Goal: Task Accomplishment & Management: Use online tool/utility

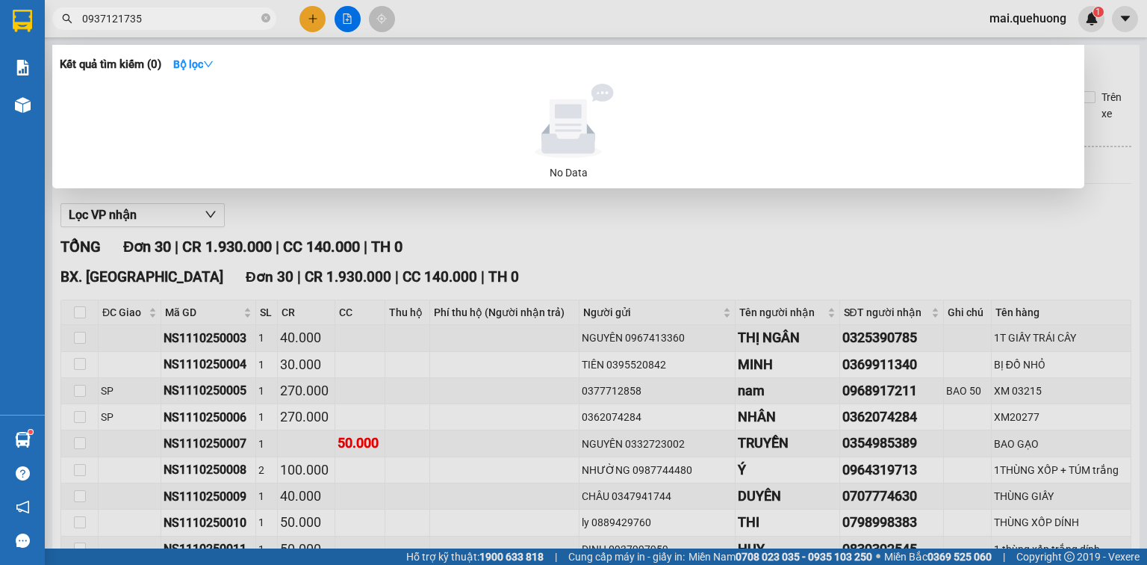
scroll to position [651, 0]
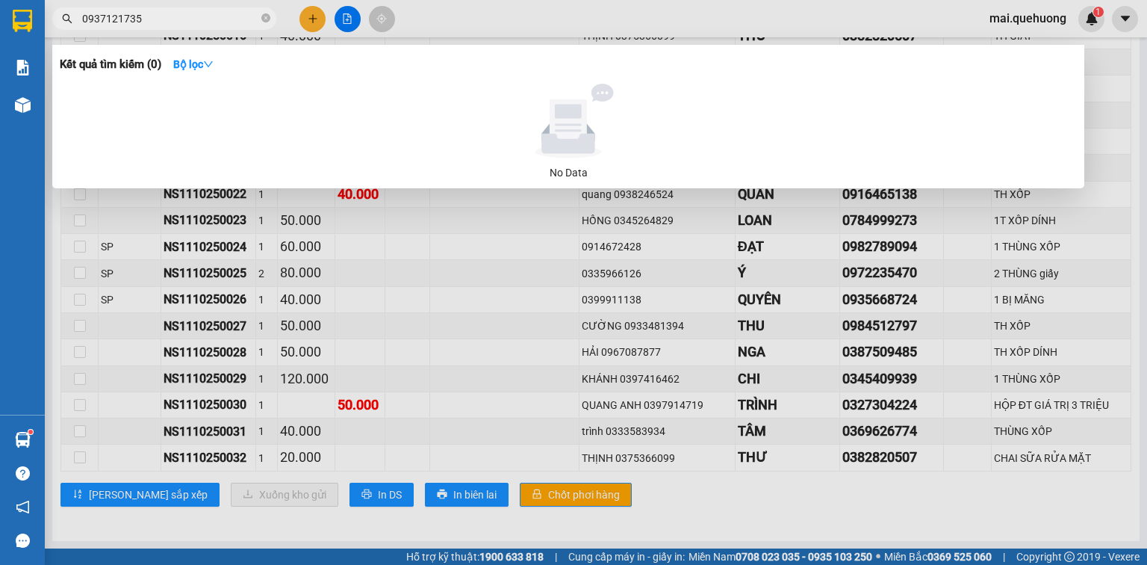
click at [162, 520] on div at bounding box center [573, 282] width 1147 height 565
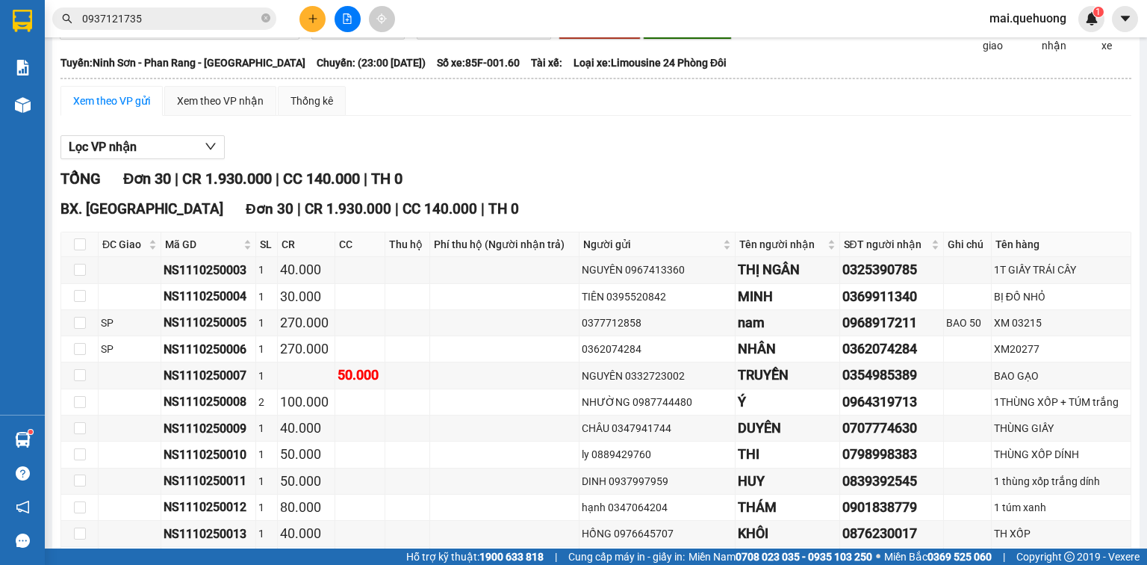
scroll to position [54, 0]
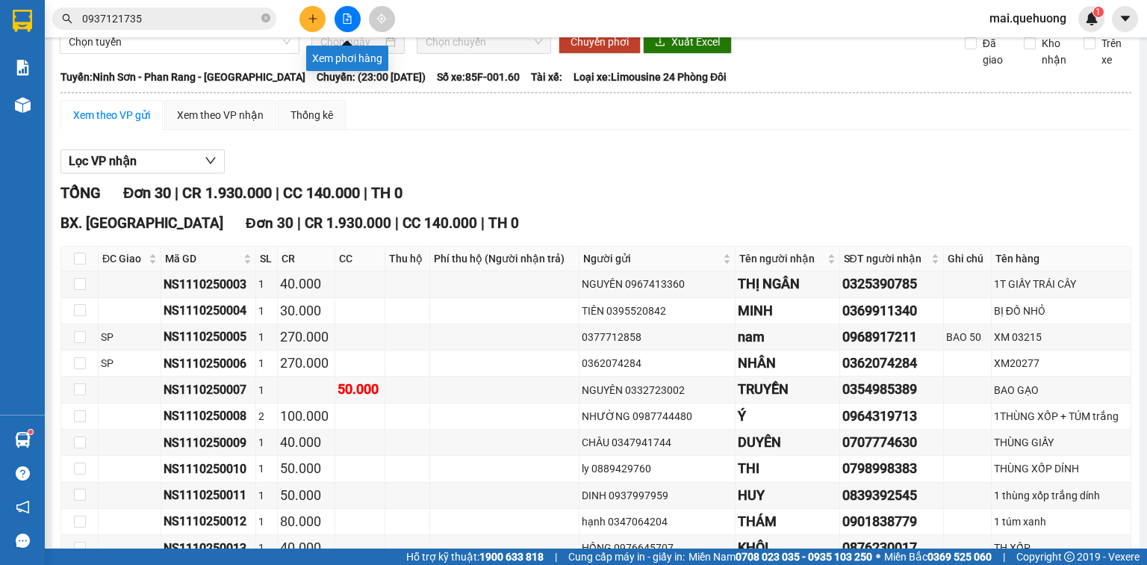
click at [351, 22] on icon "file-add" at bounding box center [348, 18] width 8 height 10
click at [190, 53] on span "Chọn tuyến" at bounding box center [180, 42] width 222 height 22
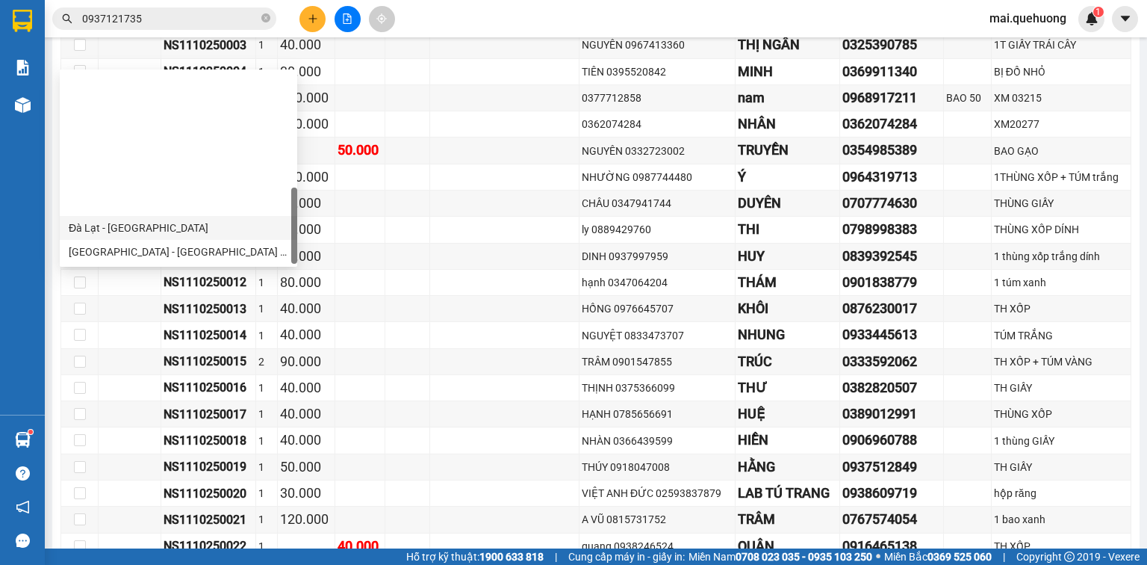
scroll to position [406, 0]
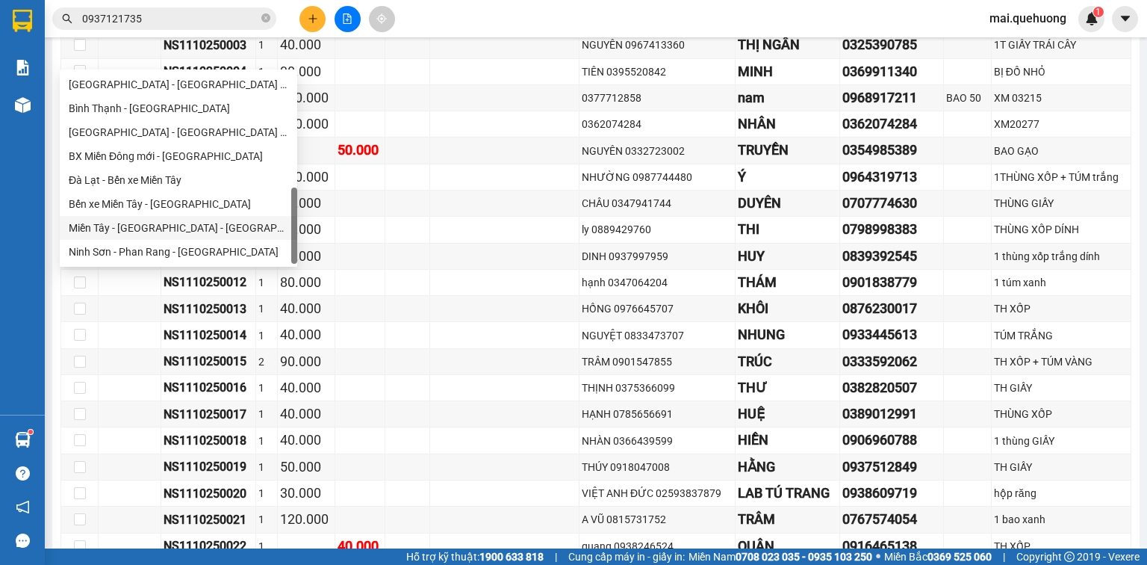
click at [210, 224] on div "Miền Tây - [GEOGRAPHIC_DATA] - [GEOGRAPHIC_DATA]" at bounding box center [179, 228] width 220 height 16
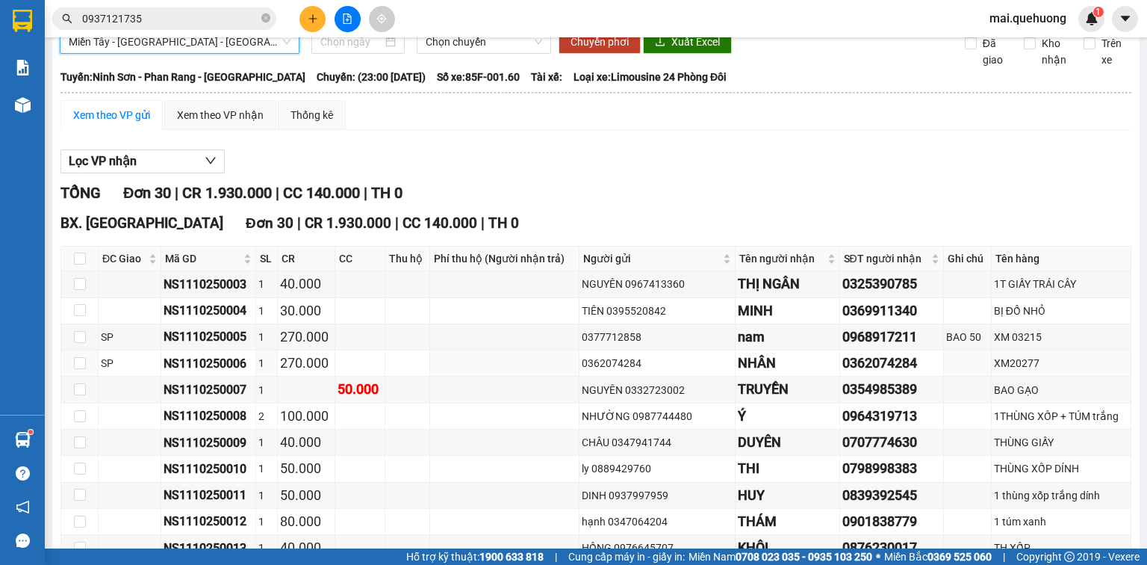
scroll to position [0, 0]
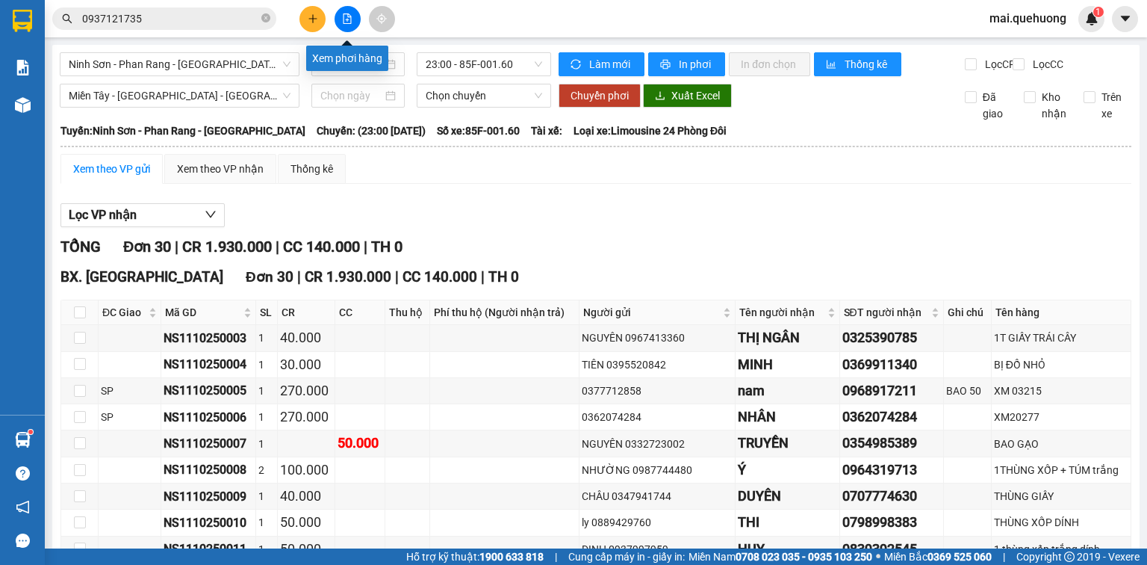
click at [344, 15] on icon "file-add" at bounding box center [347, 18] width 10 height 10
click at [269, 66] on span "Ninh Sơn - Phan Rang - Miền Tây" at bounding box center [180, 64] width 222 height 22
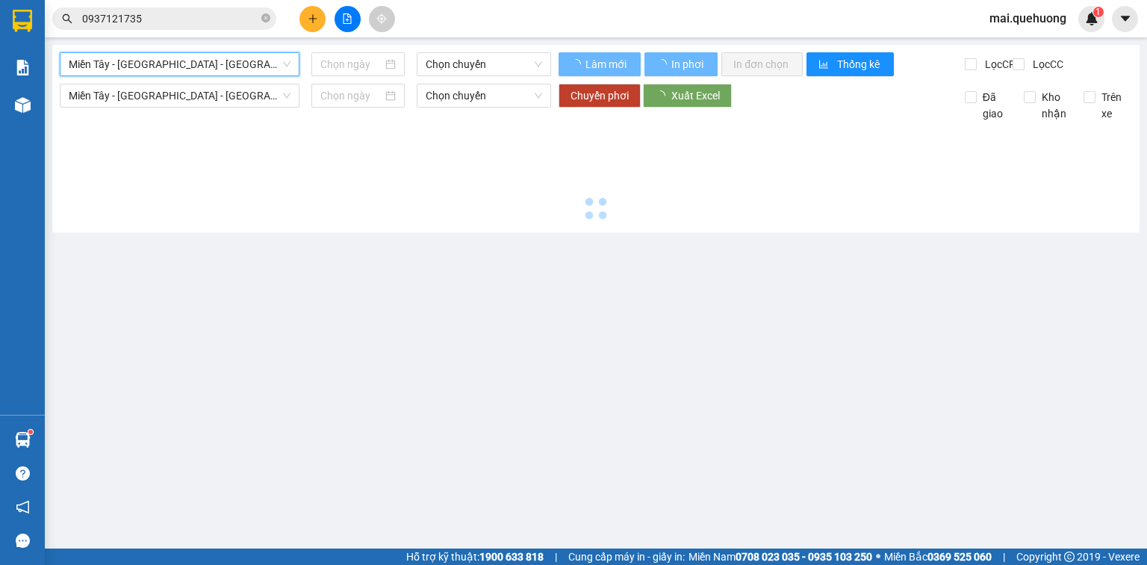
type input "[DATE]"
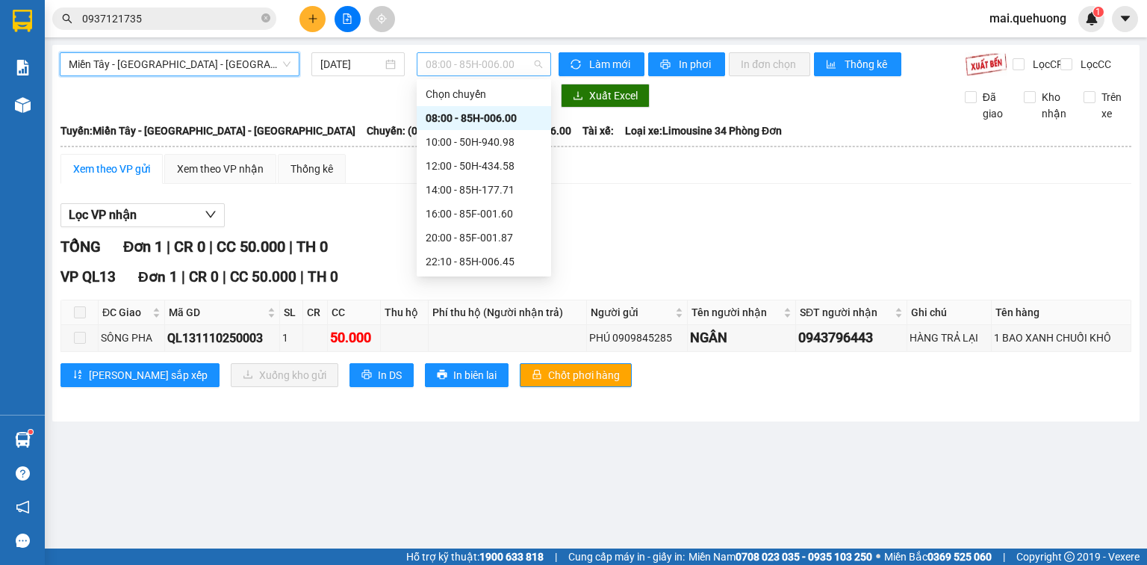
click at [445, 63] on span "08:00 - 85H-006.00" at bounding box center [484, 64] width 117 height 22
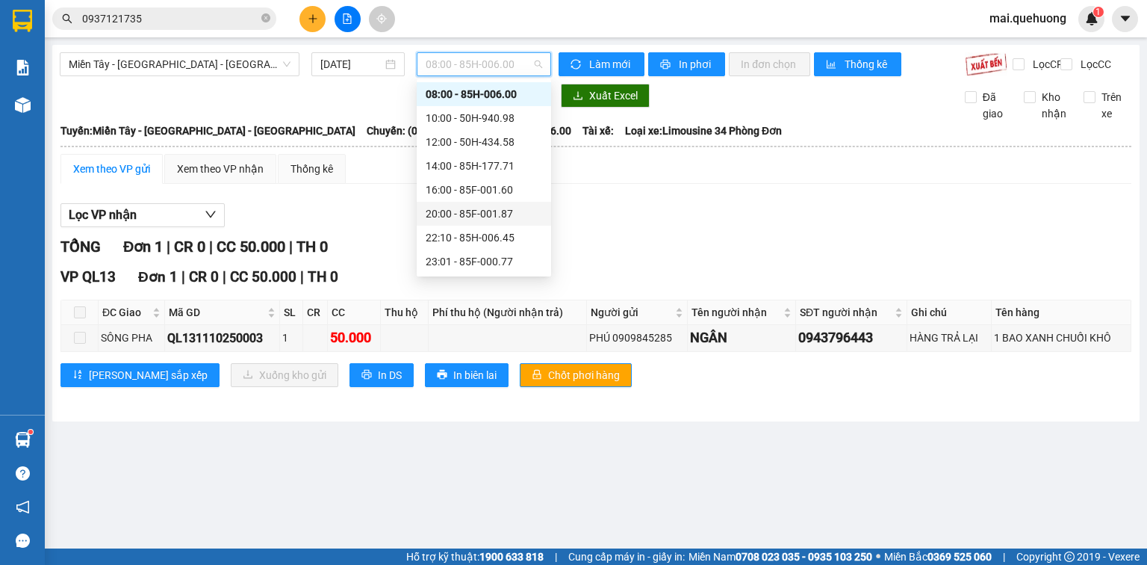
click at [453, 212] on div "20:00 - 85F-001.87" at bounding box center [484, 213] width 117 height 16
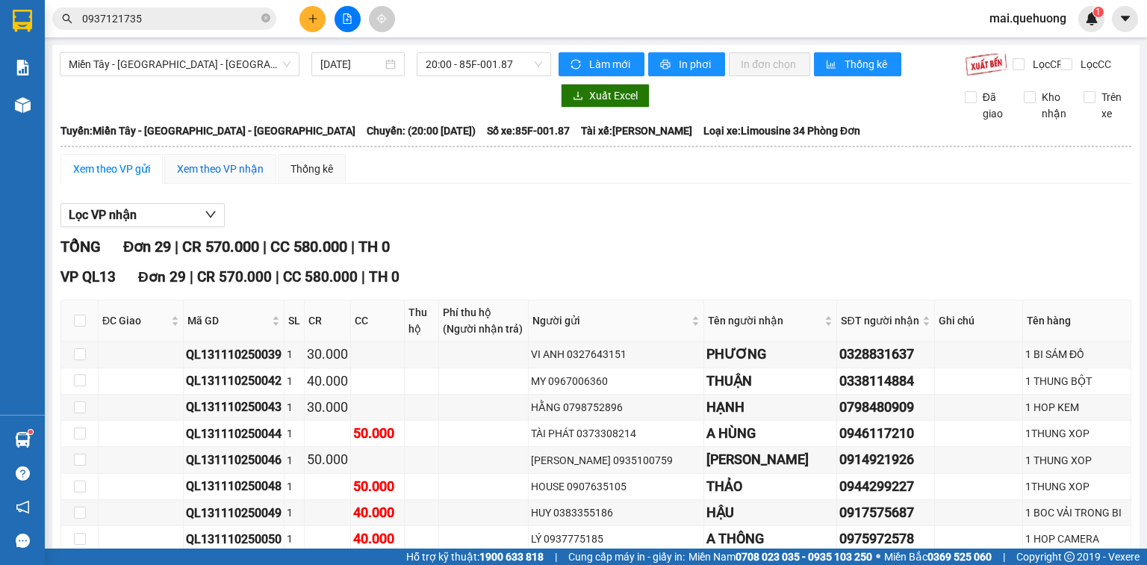
click at [230, 176] on div "Xem theo VP nhận" at bounding box center [220, 169] width 87 height 16
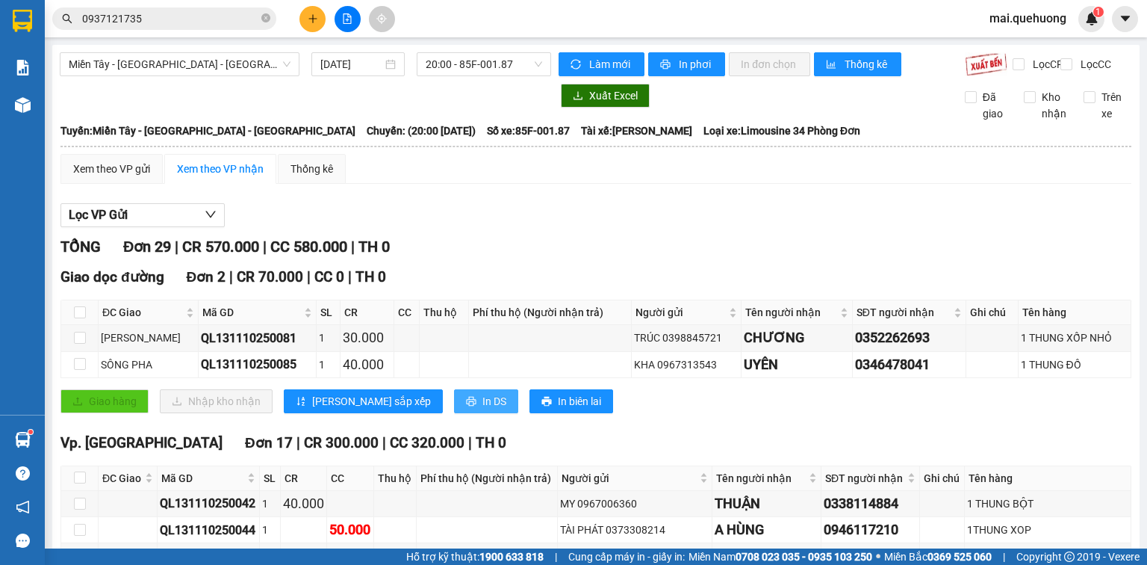
click at [482, 409] on span "In DS" at bounding box center [494, 401] width 24 height 16
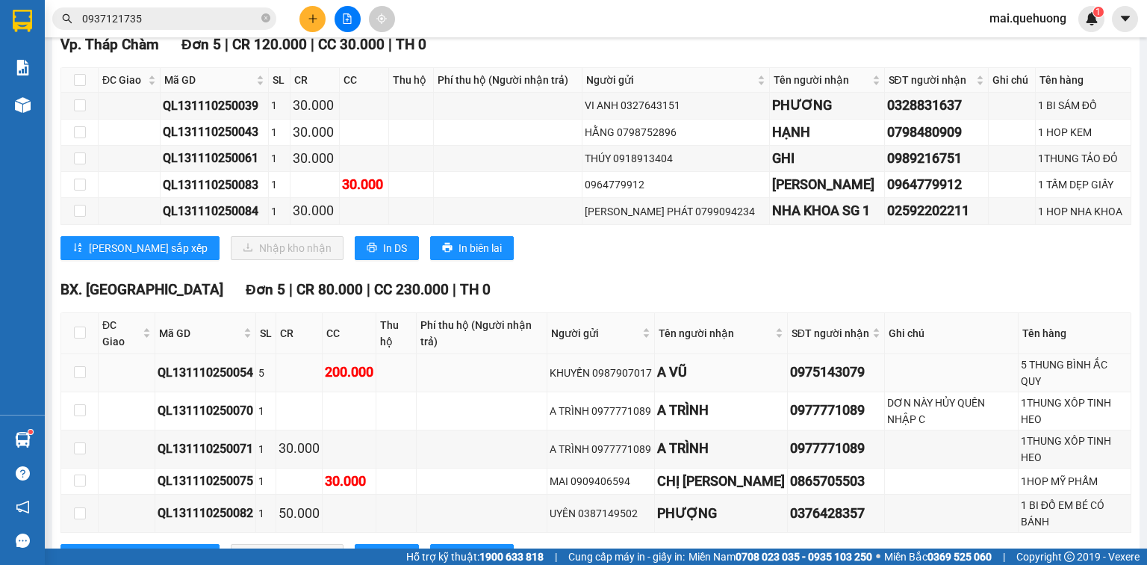
scroll to position [962, 0]
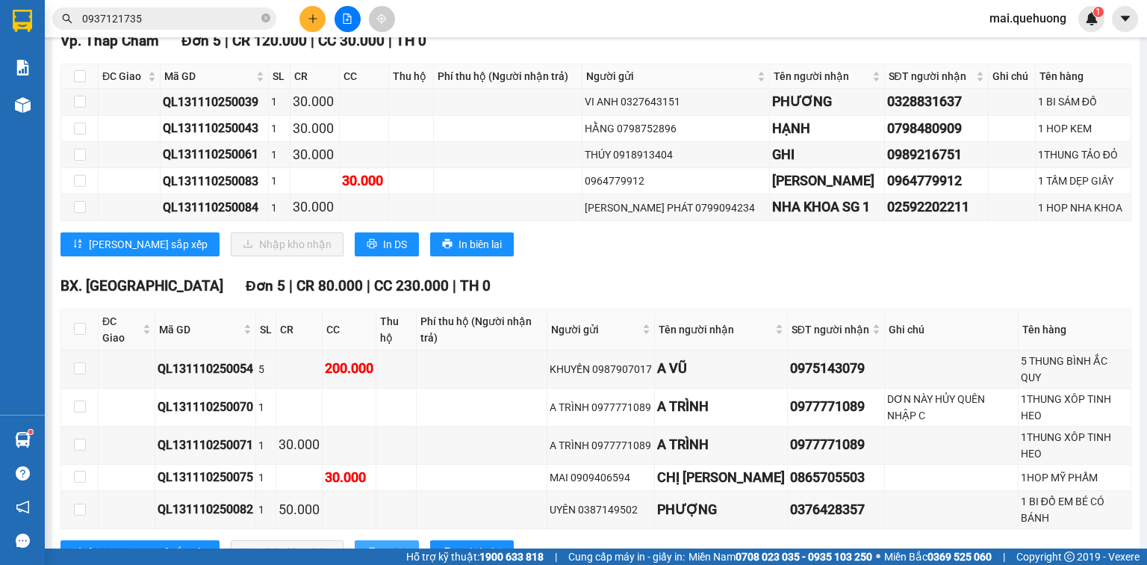
click at [383, 544] on span "In DS" at bounding box center [395, 552] width 24 height 16
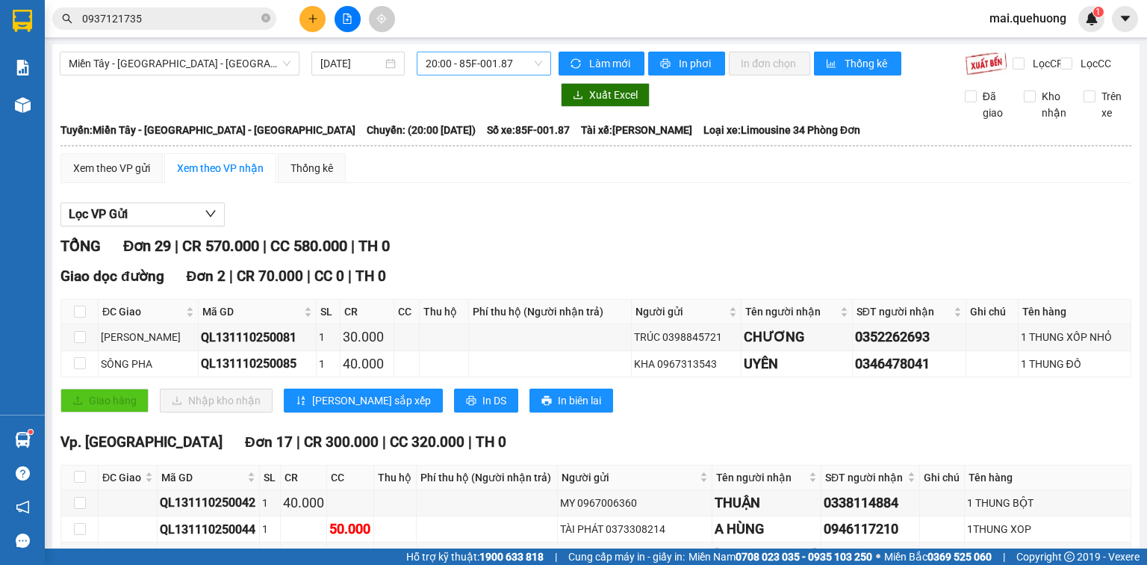
scroll to position [0, 0]
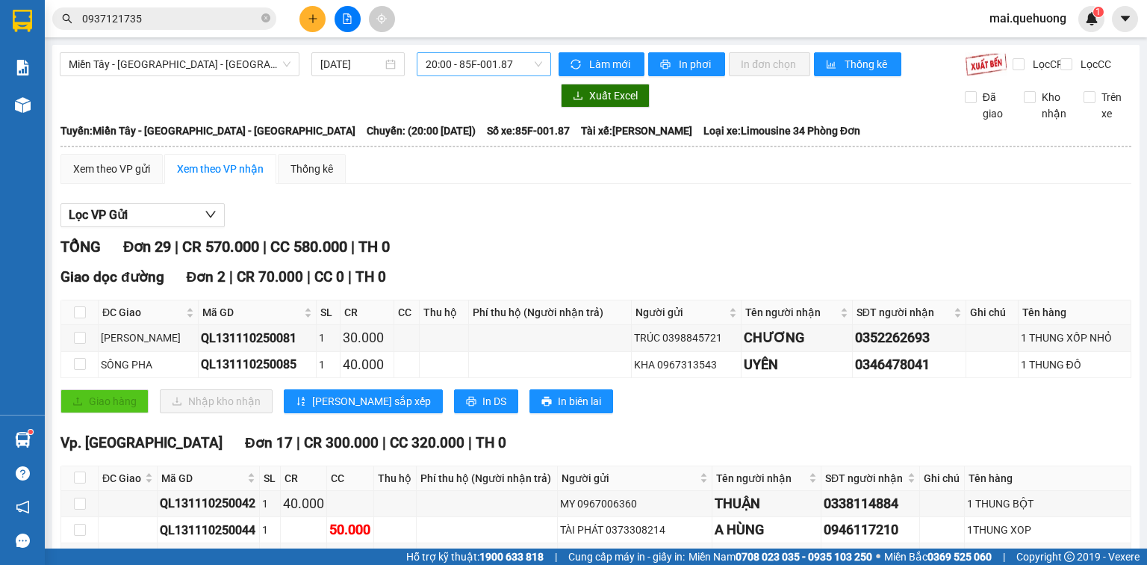
click at [460, 64] on span "20:00 - 85F-001.87" at bounding box center [484, 64] width 117 height 22
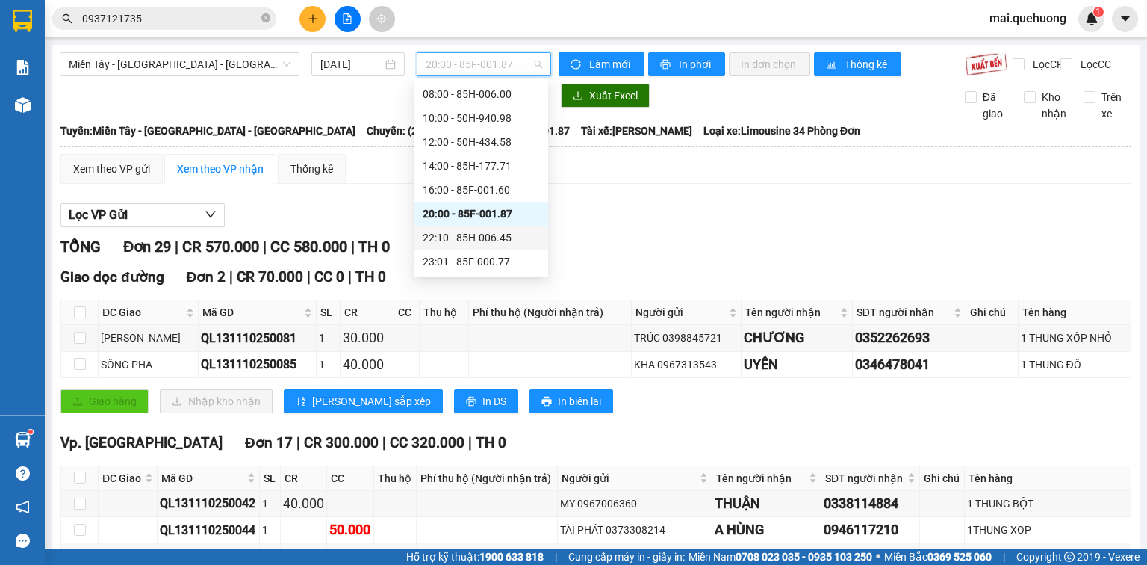
click at [454, 238] on div "22:10 - 85H-006.45" at bounding box center [481, 237] width 117 height 16
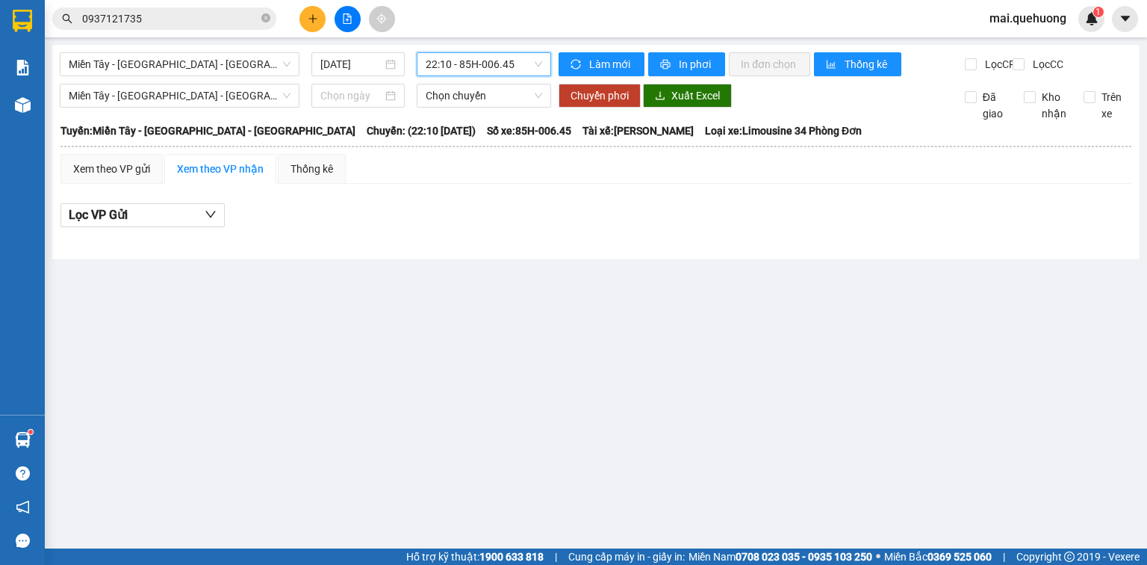
click at [459, 60] on span "22:10 - 85H-006.45" at bounding box center [484, 64] width 117 height 22
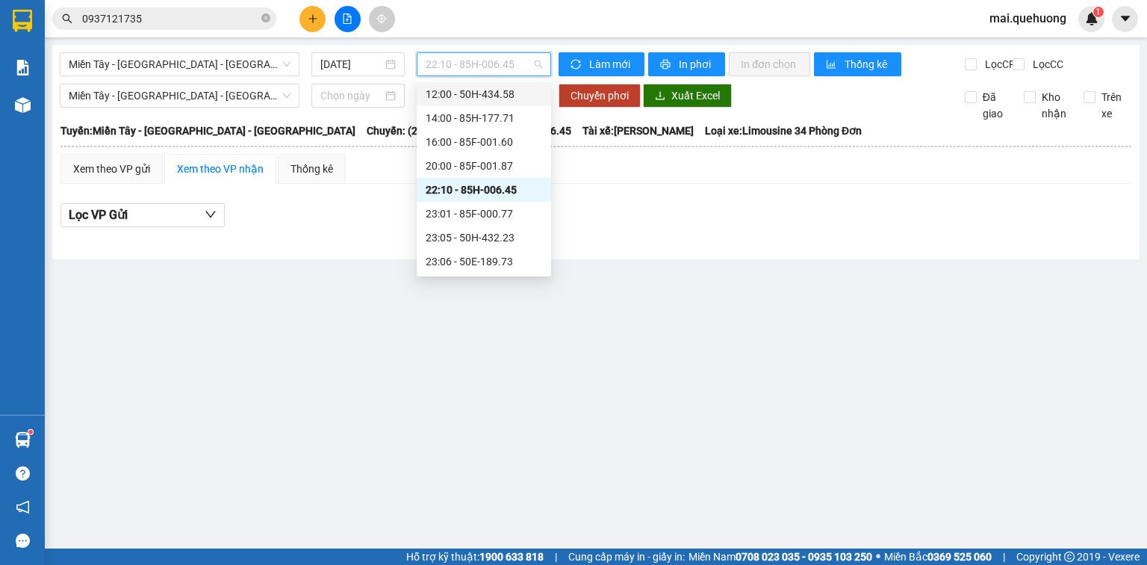
scroll to position [143, 0]
click at [470, 138] on div "23:01 - 85F-000.77" at bounding box center [484, 142] width 117 height 16
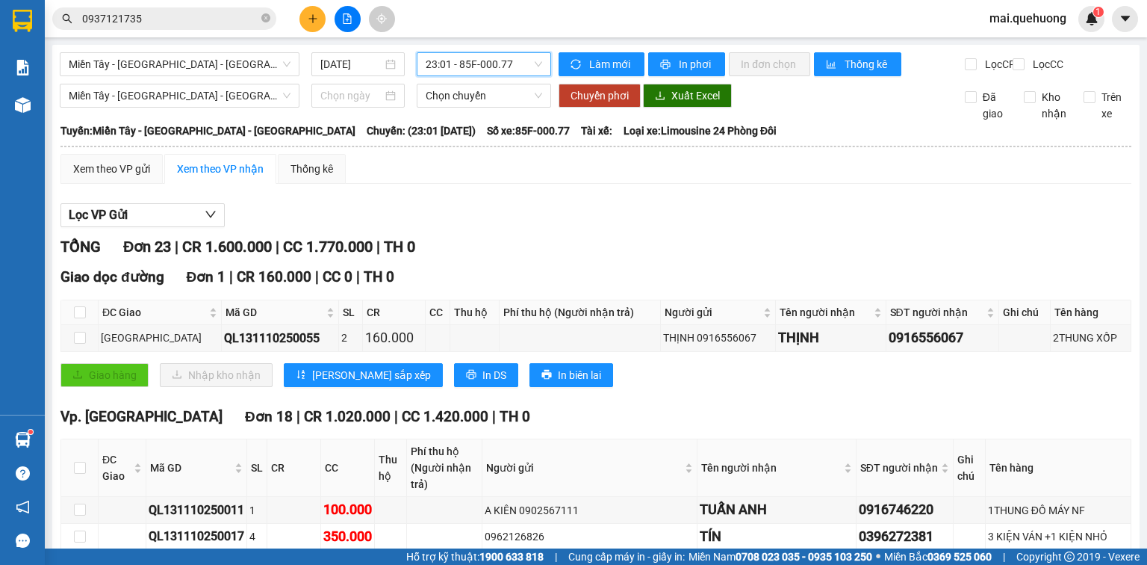
click at [466, 58] on span "23:01 - 85F-000.77" at bounding box center [484, 64] width 117 height 22
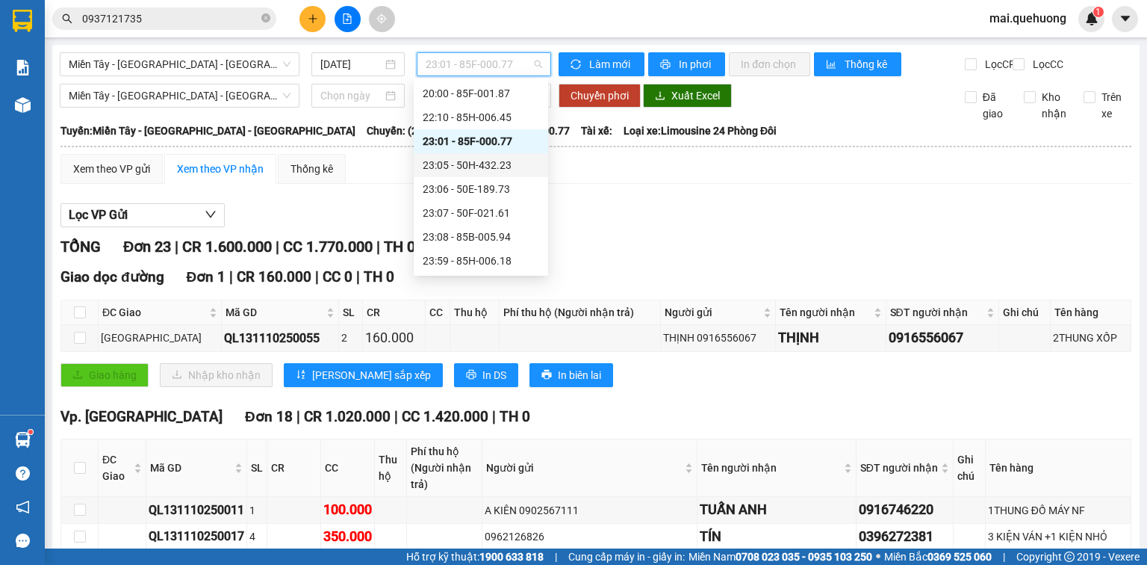
click at [474, 160] on div "23:05 - 50H-432.23" at bounding box center [481, 165] width 117 height 16
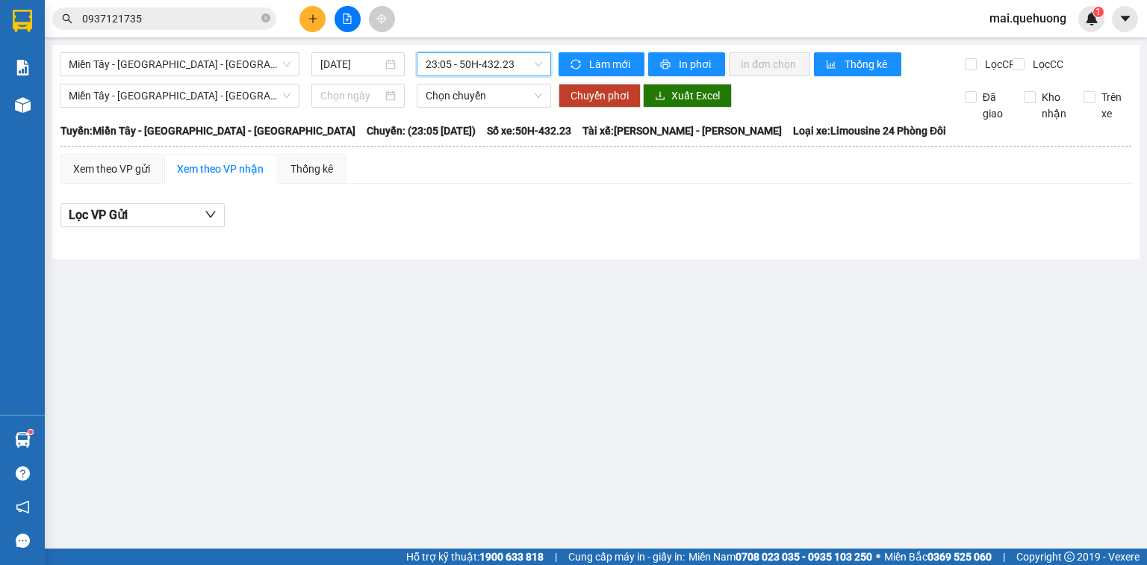
click at [474, 60] on span "23:05 - 50H-432.23" at bounding box center [484, 64] width 117 height 22
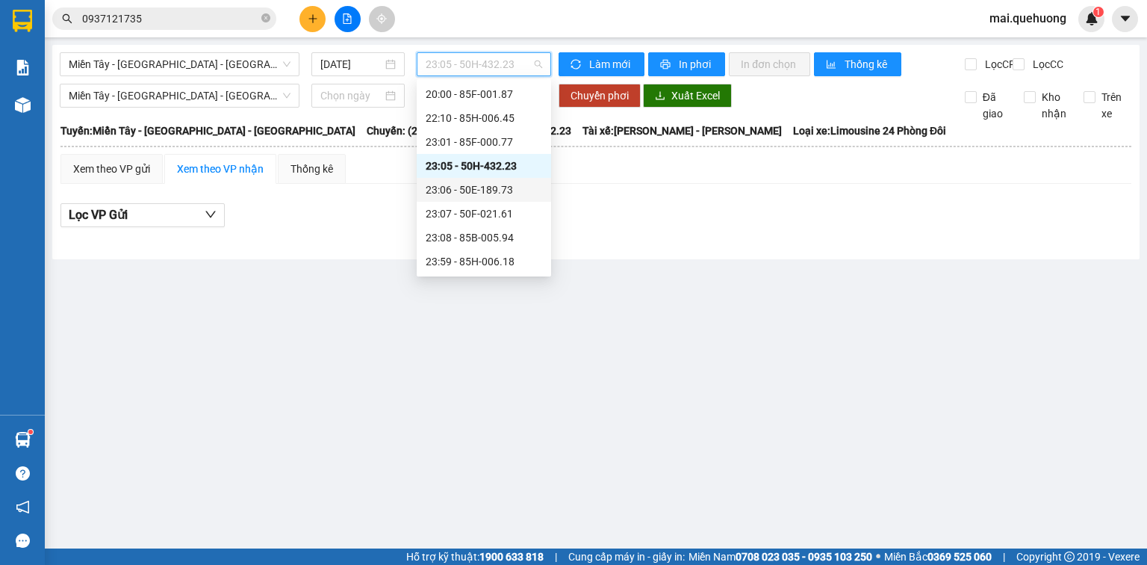
click at [464, 193] on div "23:06 - 50E-189.73" at bounding box center [484, 189] width 117 height 16
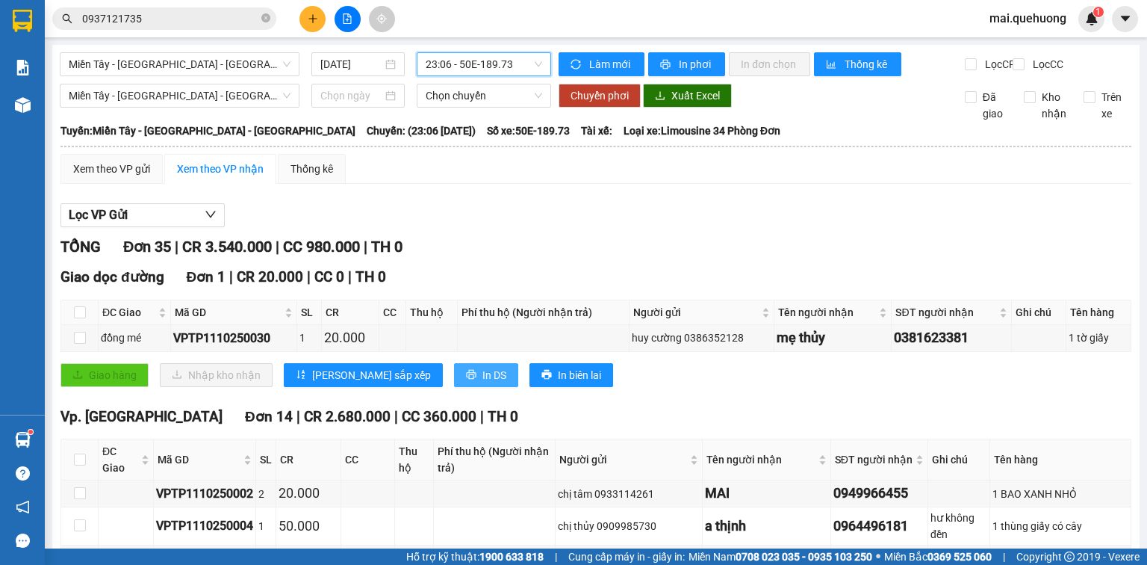
click at [454, 383] on button "In DS" at bounding box center [486, 375] width 64 height 24
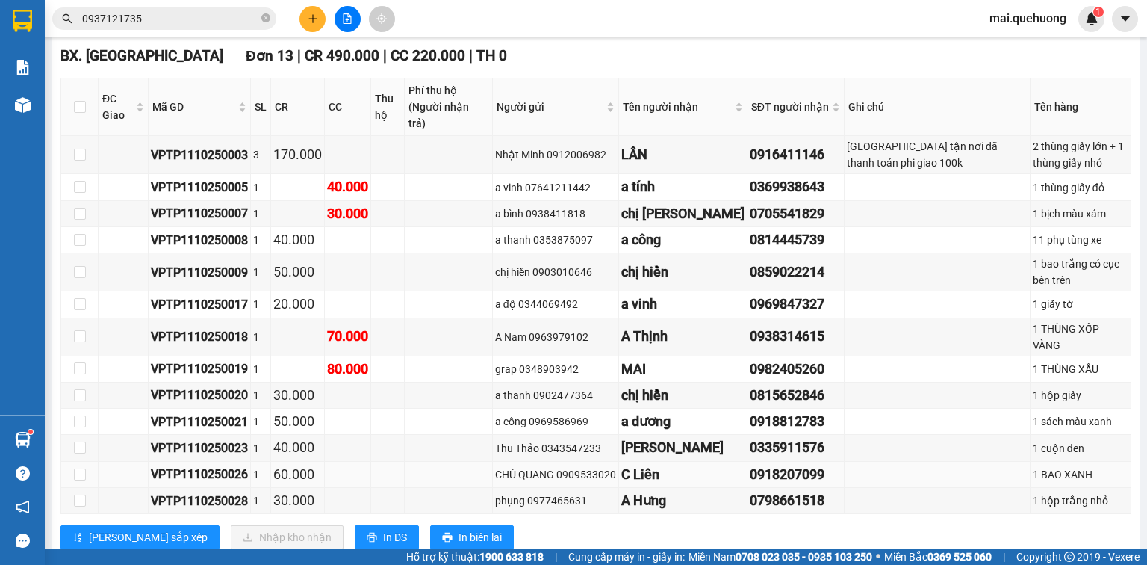
scroll to position [1187, 0]
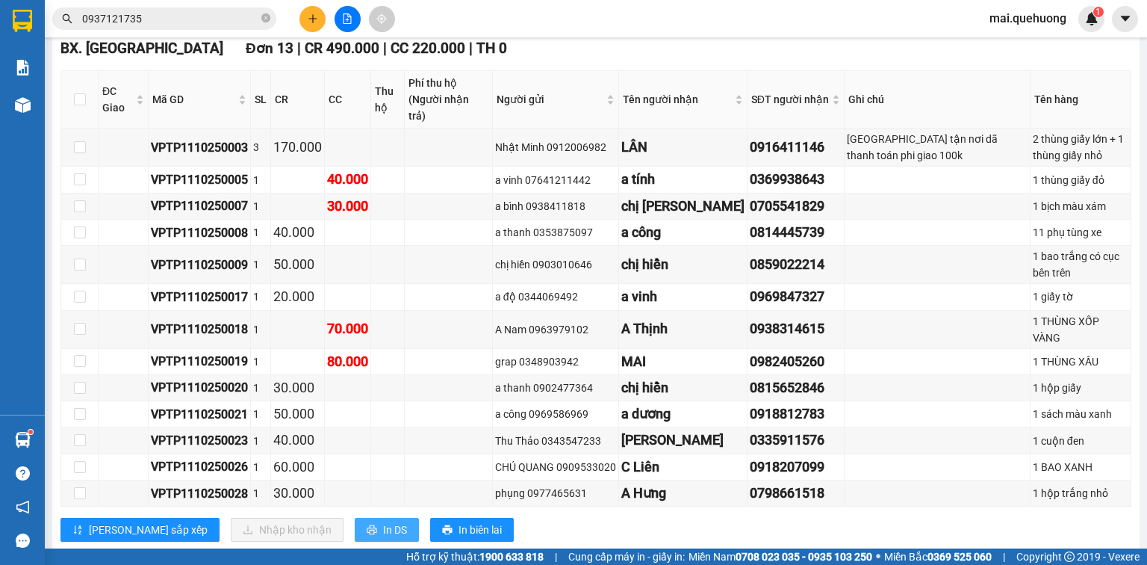
click at [383, 521] on span "In DS" at bounding box center [395, 529] width 24 height 16
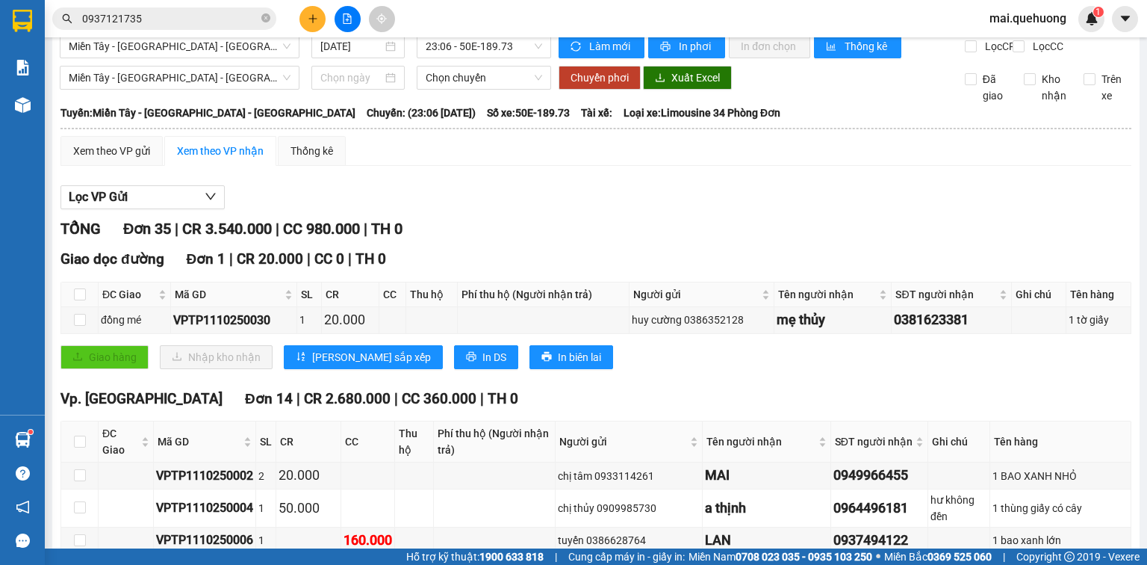
scroll to position [0, 0]
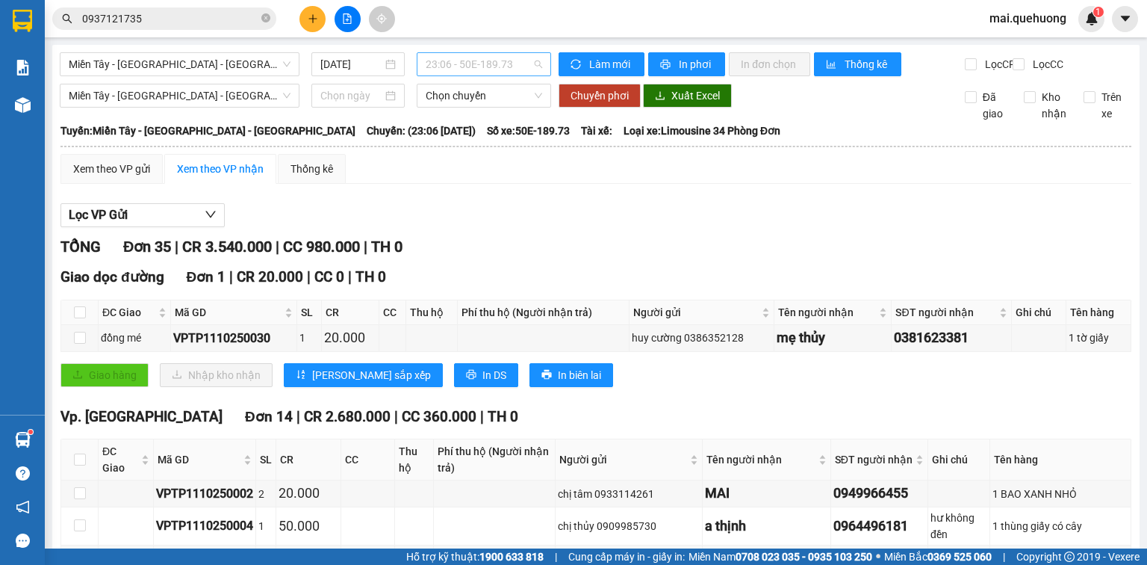
click at [445, 63] on span "23:06 - 50E-189.73" at bounding box center [484, 64] width 117 height 22
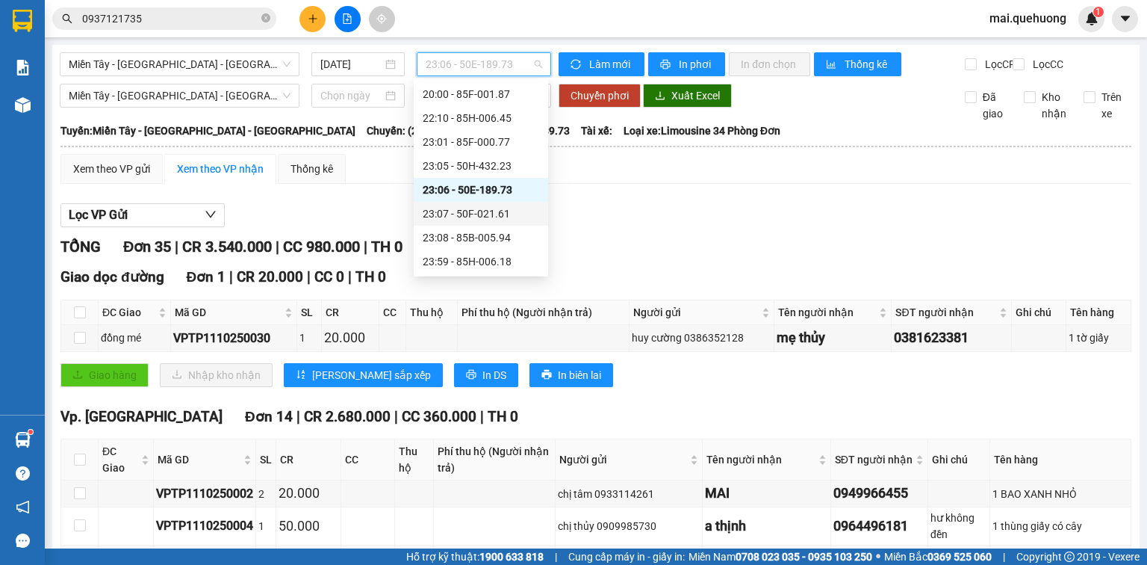
click at [470, 209] on div "23:07 - 50F-021.61" at bounding box center [481, 213] width 117 height 16
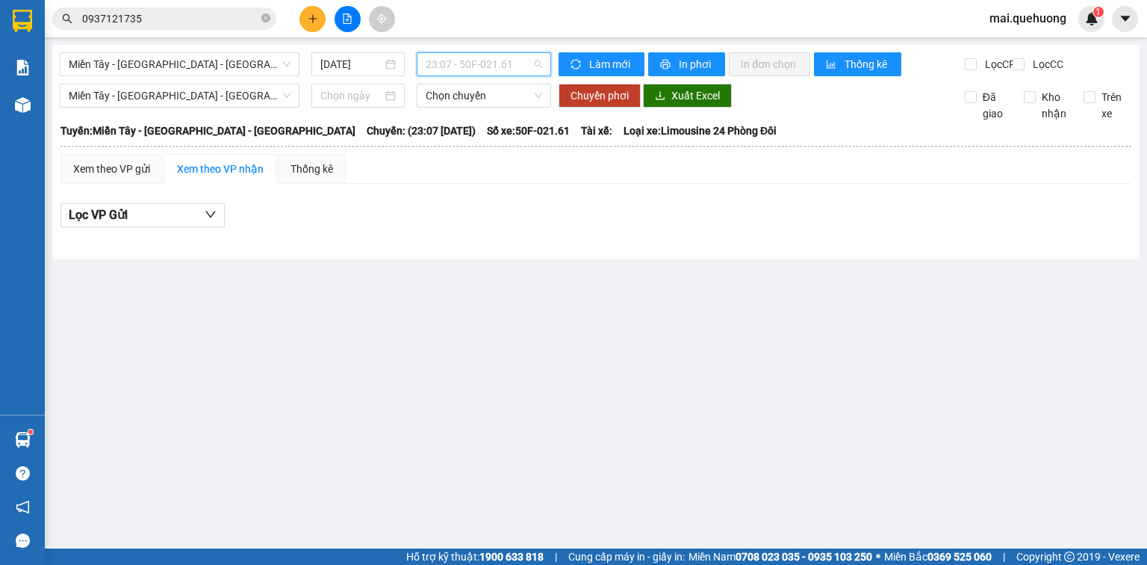
click at [463, 63] on span "23:07 - 50F-021.61" at bounding box center [484, 64] width 117 height 22
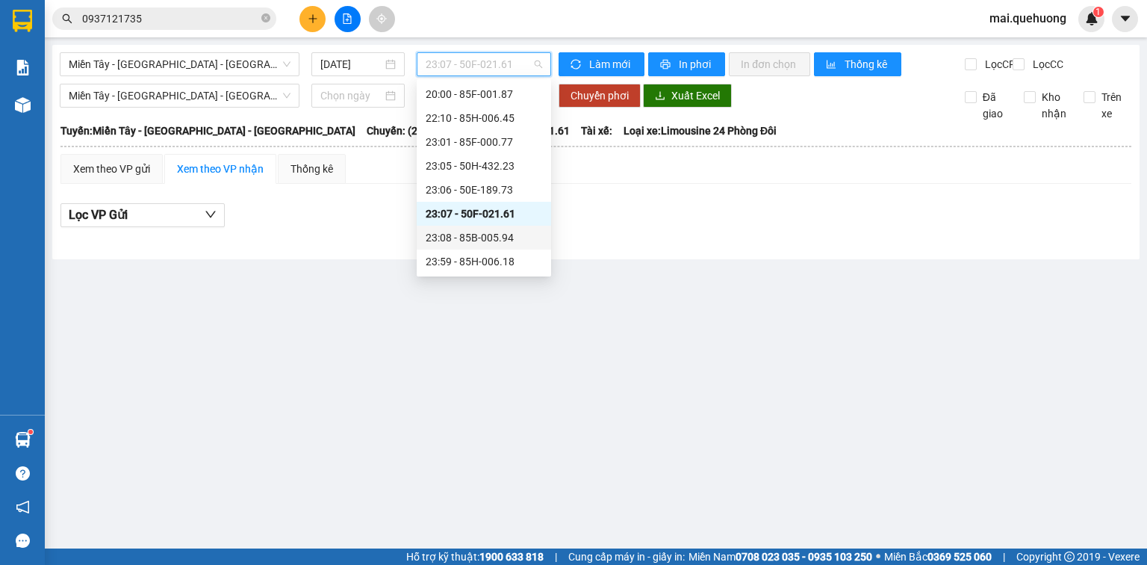
click at [469, 235] on div "23:08 - 85B-005.94" at bounding box center [484, 237] width 117 height 16
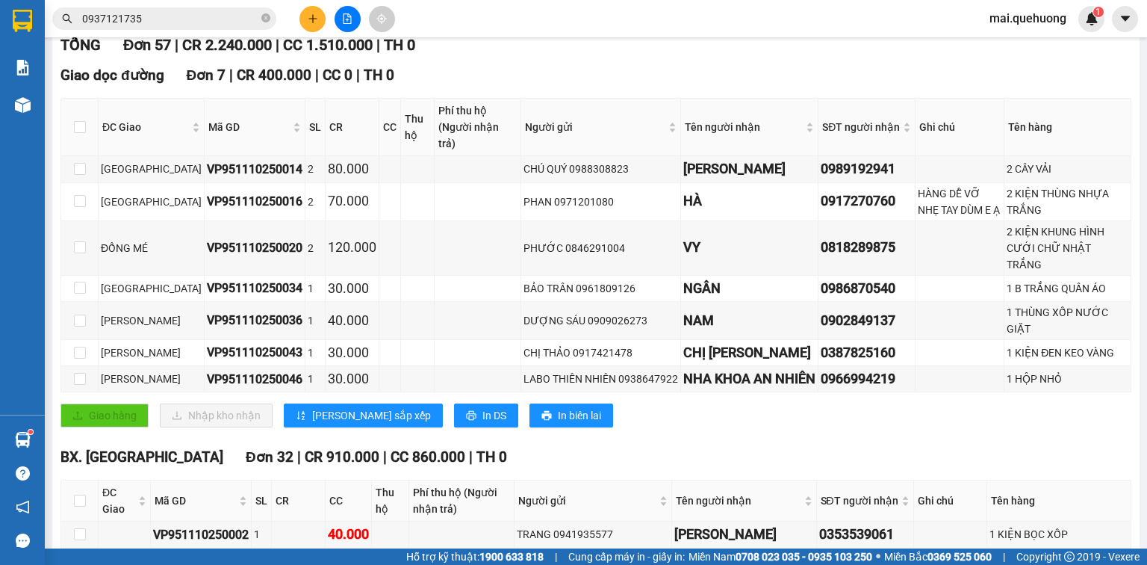
scroll to position [299, 0]
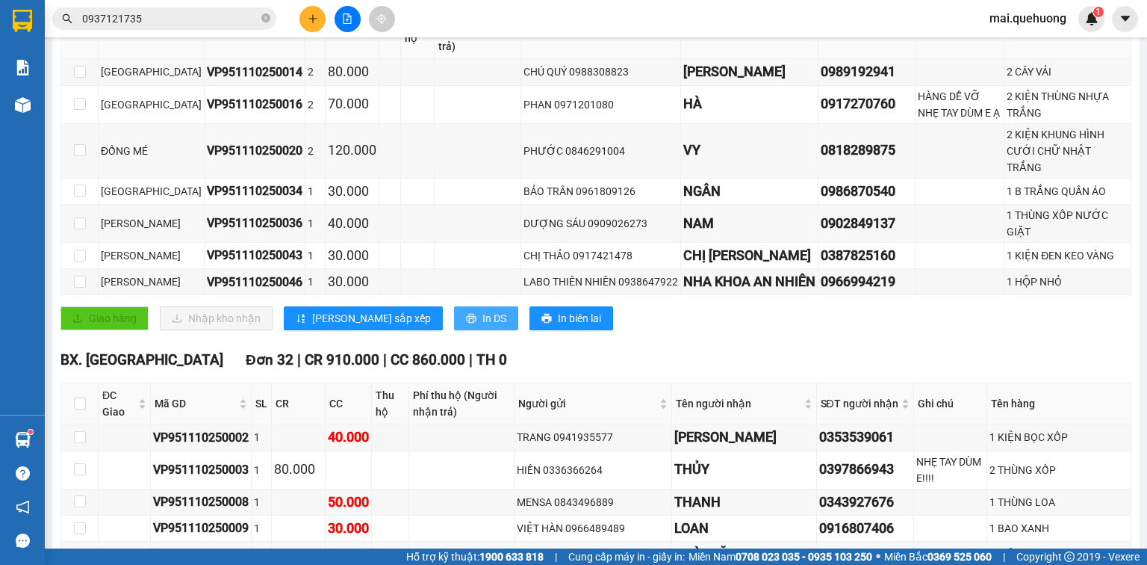
click at [482, 326] on span "In DS" at bounding box center [494, 318] width 24 height 16
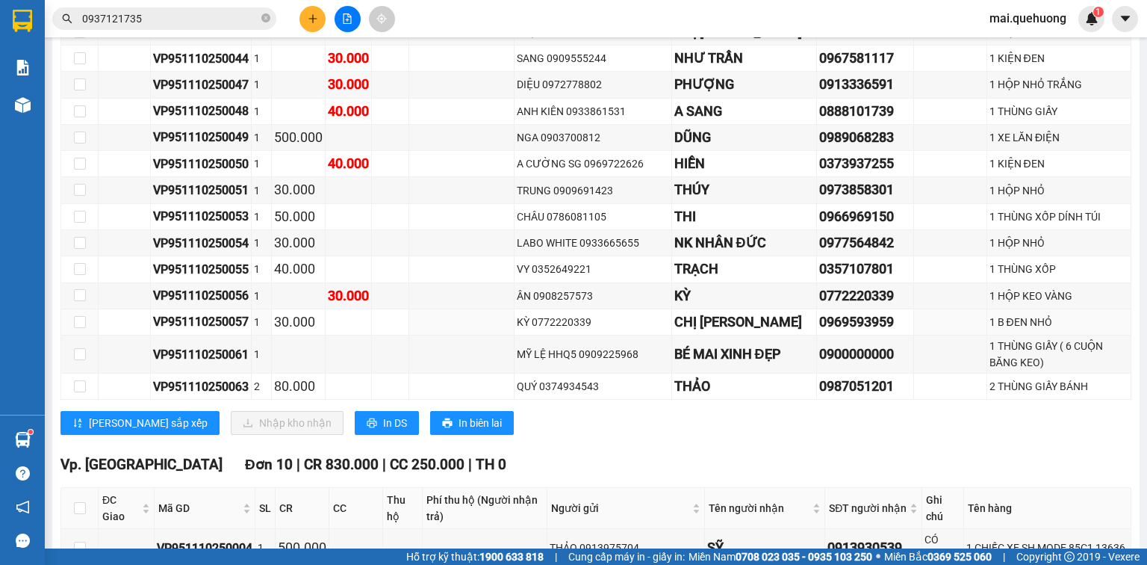
scroll to position [1315, 0]
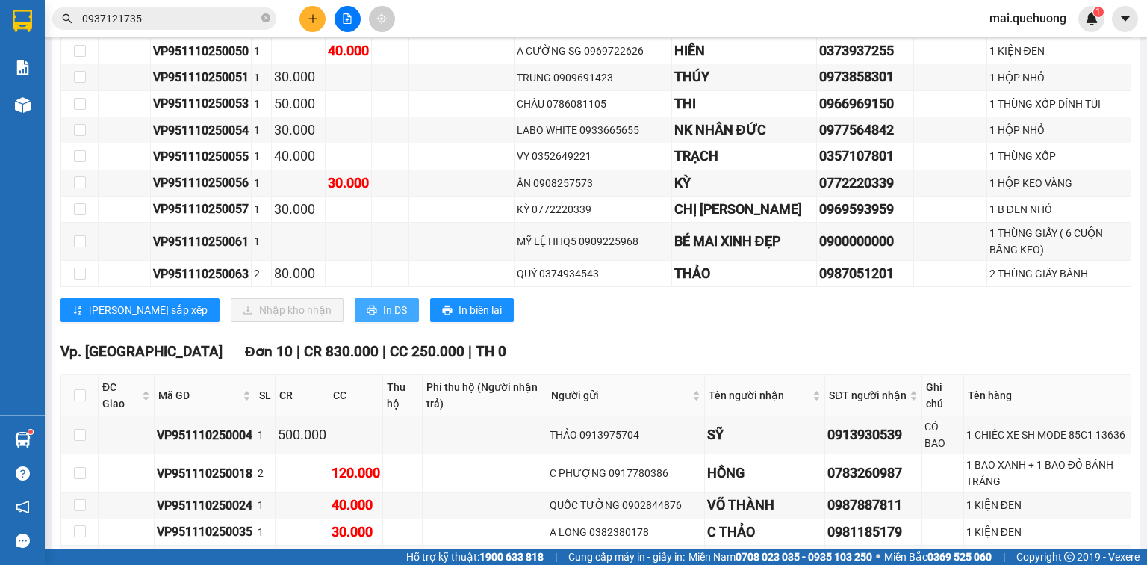
click at [355, 316] on button "In DS" at bounding box center [387, 310] width 64 height 24
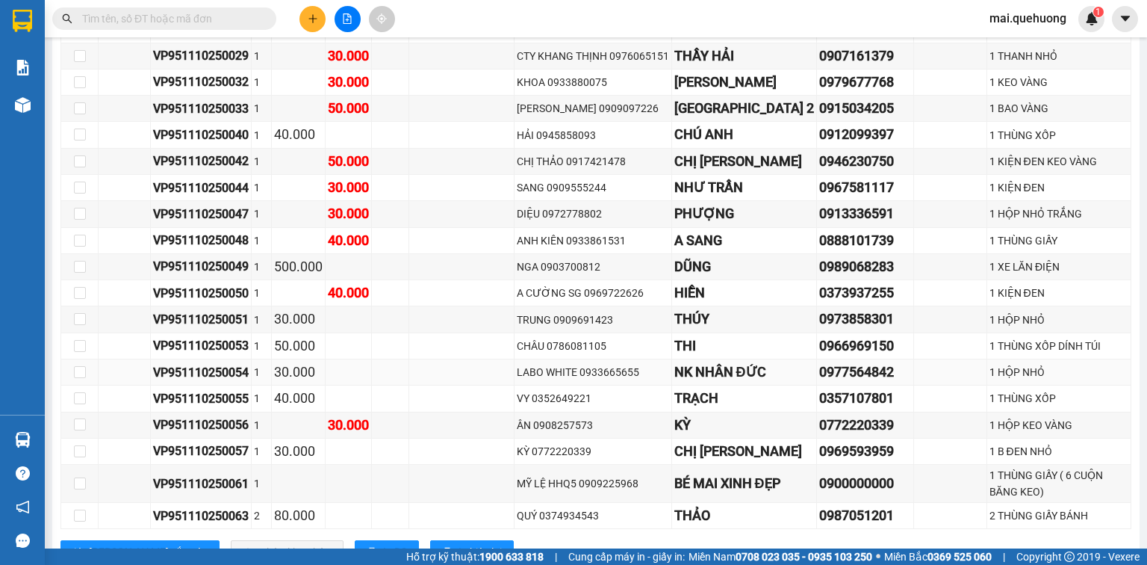
scroll to position [1217, 0]
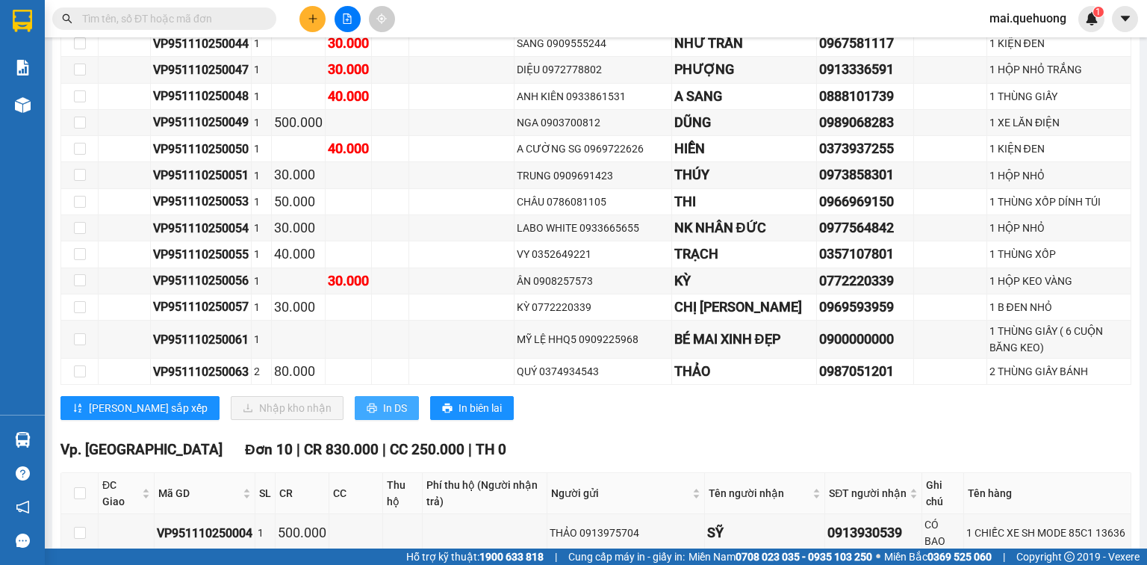
click at [383, 413] on span "In DS" at bounding box center [395, 408] width 24 height 16
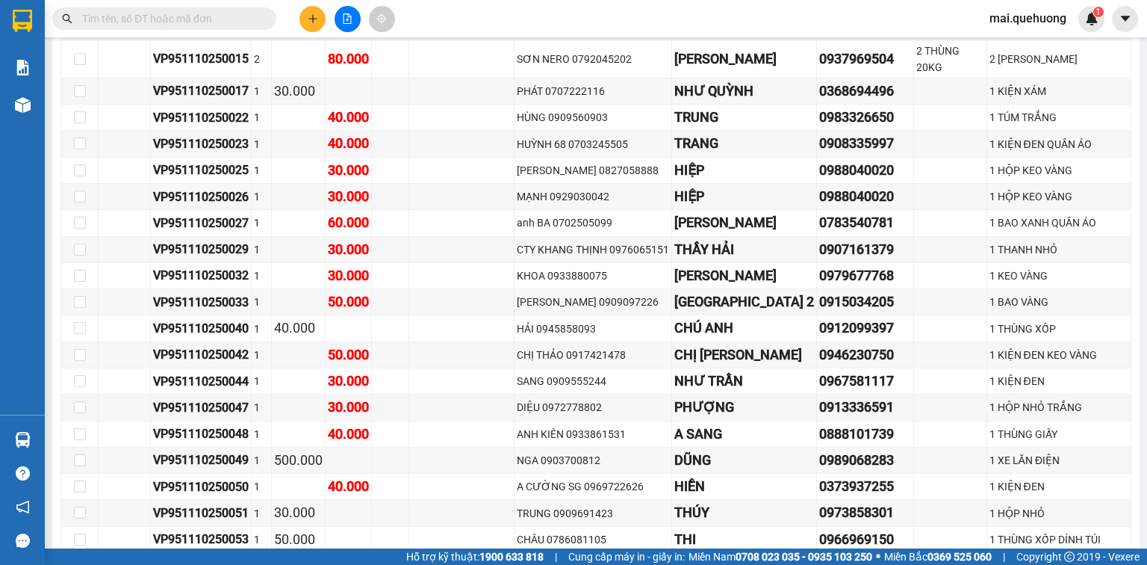
scroll to position [858, 0]
